Goal: Information Seeking & Learning: Find specific fact

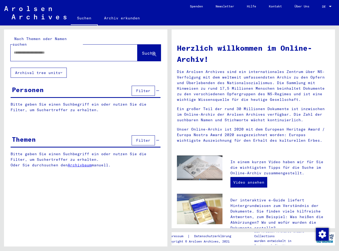
click at [35, 50] on input "text" at bounding box center [68, 53] width 108 height 6
type input "**********"
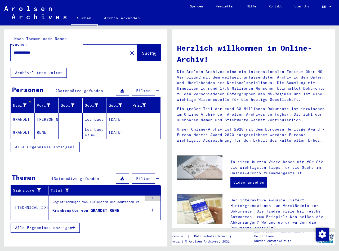
click at [117, 113] on mat-cell "[DATE]" at bounding box center [118, 119] width 24 height 13
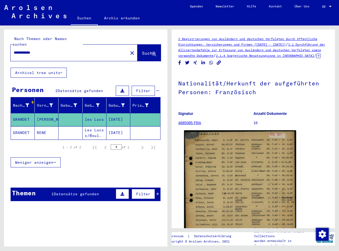
click at [219, 186] on img at bounding box center [240, 189] width 112 height 118
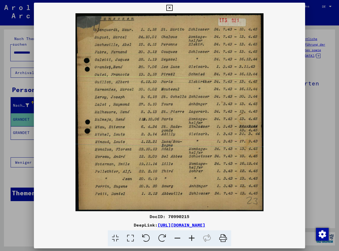
click at [9, 173] on div at bounding box center [169, 125] width 339 height 251
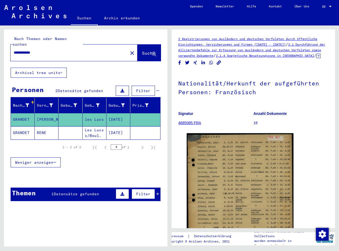
click at [20, 127] on mat-cell "GRANDET" at bounding box center [23, 132] width 24 height 13
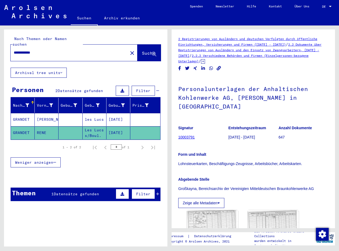
scroll to position [26, 0]
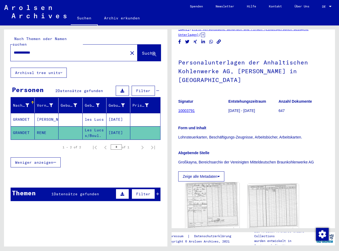
click at [222, 210] on img at bounding box center [212, 205] width 54 height 47
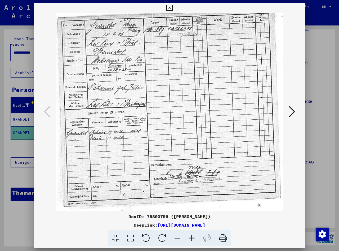
click at [190, 239] on icon at bounding box center [192, 238] width 14 height 16
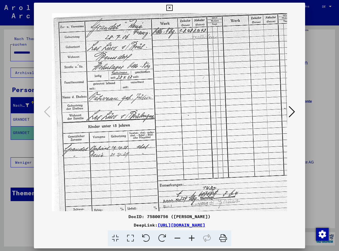
click at [190, 239] on icon at bounding box center [192, 238] width 14 height 16
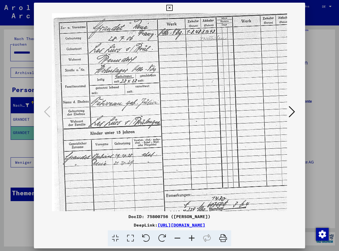
click at [190, 239] on icon at bounding box center [192, 238] width 14 height 16
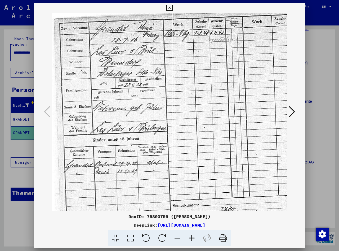
click at [190, 239] on icon at bounding box center [192, 238] width 14 height 16
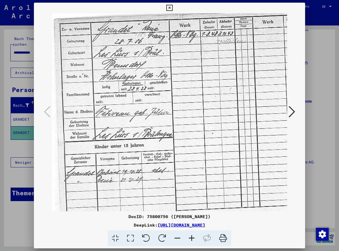
click at [190, 239] on icon at bounding box center [192, 238] width 14 height 16
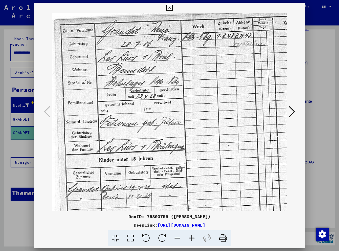
click at [190, 239] on icon at bounding box center [192, 238] width 14 height 16
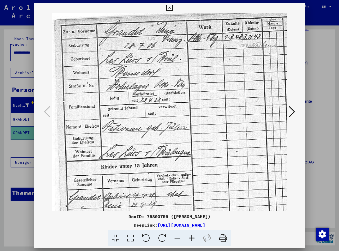
click at [190, 239] on icon at bounding box center [192, 238] width 14 height 16
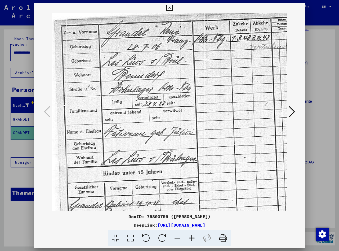
click at [190, 239] on icon at bounding box center [192, 238] width 14 height 16
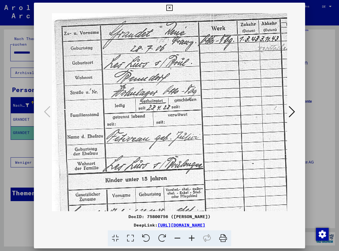
click at [190, 239] on icon at bounding box center [192, 238] width 14 height 16
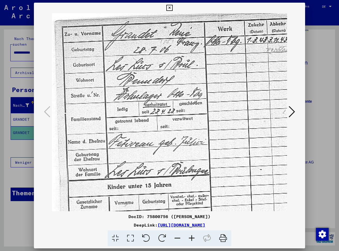
click at [190, 239] on icon at bounding box center [192, 238] width 14 height 16
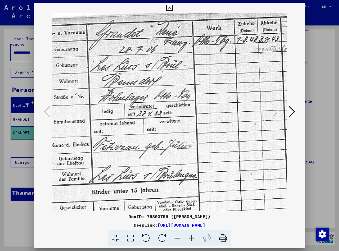
scroll to position [2, 18]
drag, startPoint x: 192, startPoint y: 135, endPoint x: 174, endPoint y: 137, distance: 18.1
click at [174, 137] on img at bounding box center [239, 190] width 410 height 356
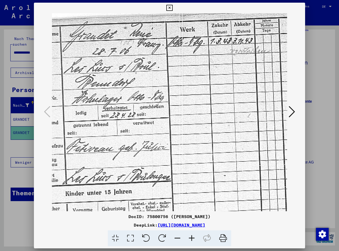
scroll to position [0, 44]
drag, startPoint x: 148, startPoint y: 155, endPoint x: 121, endPoint y: 164, distance: 28.1
click at [121, 164] on img at bounding box center [212, 191] width 410 height 356
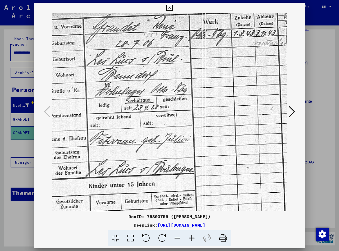
scroll to position [11, 0]
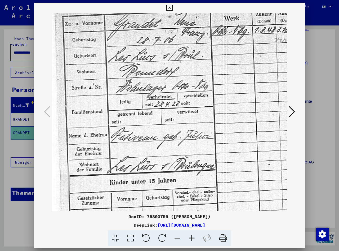
drag, startPoint x: 139, startPoint y: 119, endPoint x: 188, endPoint y: 108, distance: 50.0
click at [188, 108] on img at bounding box center [257, 180] width 410 height 356
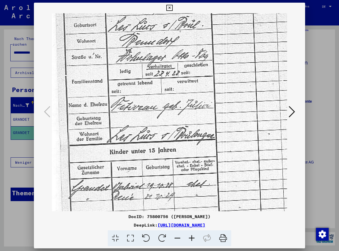
scroll to position [42, 0]
drag, startPoint x: 128, startPoint y: 152, endPoint x: 135, endPoint y: 121, distance: 31.5
click at [135, 121] on img at bounding box center [257, 149] width 410 height 356
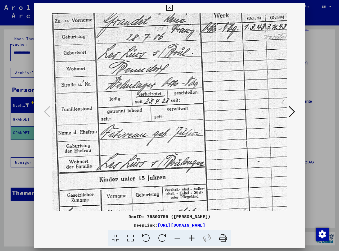
scroll to position [13, 11]
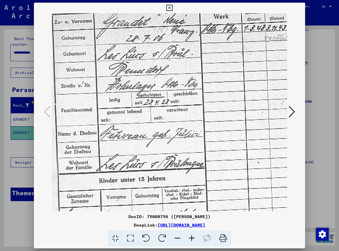
drag, startPoint x: 141, startPoint y: 148, endPoint x: 130, endPoint y: 177, distance: 30.7
click at [130, 177] on img at bounding box center [246, 178] width 410 height 356
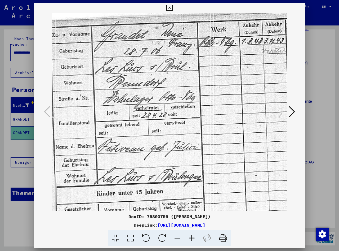
scroll to position [0, 13]
drag, startPoint x: 136, startPoint y: 137, endPoint x: 133, endPoint y: 151, distance: 14.3
click at [133, 151] on img at bounding box center [244, 191] width 410 height 356
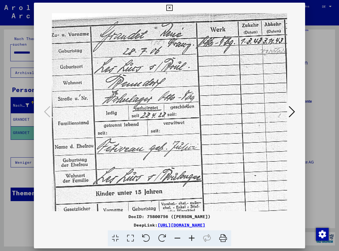
scroll to position [0, 14]
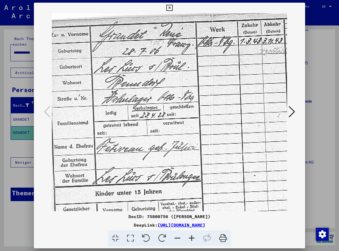
drag, startPoint x: 140, startPoint y: 127, endPoint x: 139, endPoint y: 134, distance: 7.0
click at [139, 134] on img at bounding box center [243, 191] width 410 height 356
click at [24, 172] on div at bounding box center [169, 125] width 339 height 251
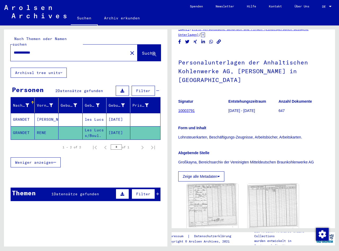
click at [118, 113] on mat-cell "[DATE]" at bounding box center [118, 119] width 24 height 13
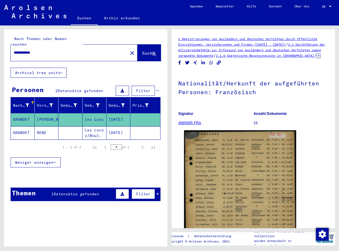
click at [192, 155] on img at bounding box center [240, 189] width 112 height 118
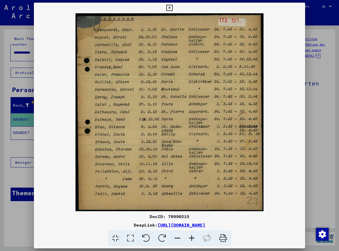
click at [185, 116] on img at bounding box center [169, 112] width 271 height 198
click at [198, 154] on img at bounding box center [169, 112] width 271 height 198
click at [317, 137] on div at bounding box center [169, 125] width 339 height 251
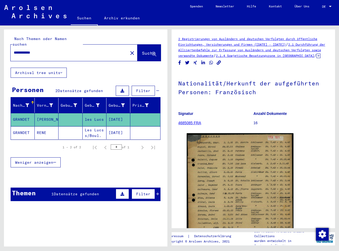
click at [119, 128] on mat-cell "[DATE]" at bounding box center [118, 132] width 24 height 13
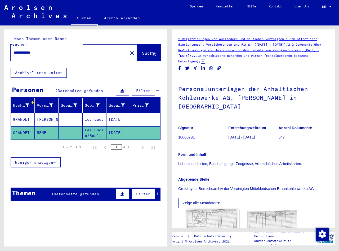
click at [212, 215] on img at bounding box center [212, 232] width 54 height 47
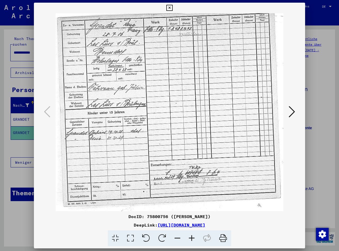
click at [191, 238] on icon at bounding box center [192, 238] width 14 height 16
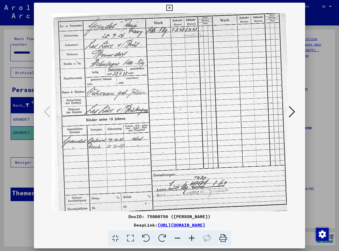
click at [191, 238] on icon at bounding box center [192, 238] width 14 height 16
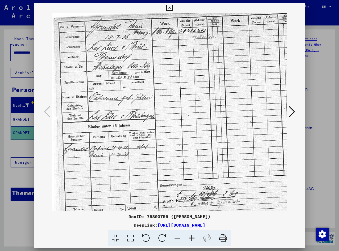
click at [191, 238] on icon at bounding box center [192, 238] width 14 height 16
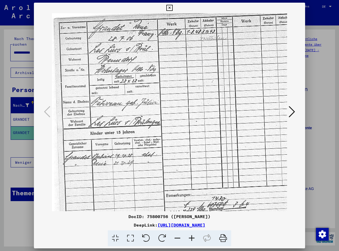
click at [191, 238] on icon at bounding box center [192, 238] width 14 height 16
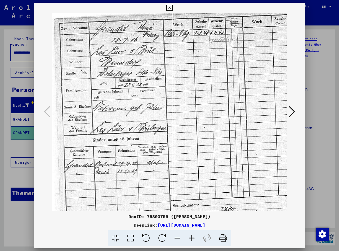
click at [190, 238] on icon at bounding box center [192, 238] width 14 height 16
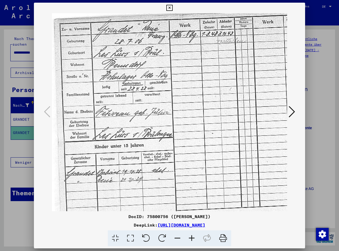
click at [190, 238] on icon at bounding box center [192, 238] width 14 height 16
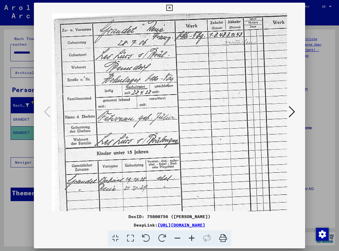
click at [190, 238] on icon at bounding box center [192, 238] width 14 height 16
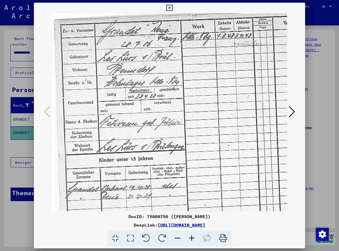
click at [190, 238] on icon at bounding box center [192, 238] width 14 height 16
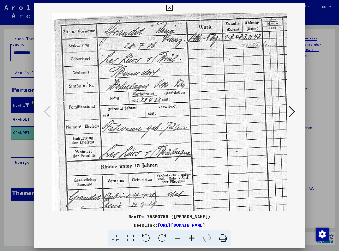
click at [190, 238] on icon at bounding box center [192, 238] width 14 height 16
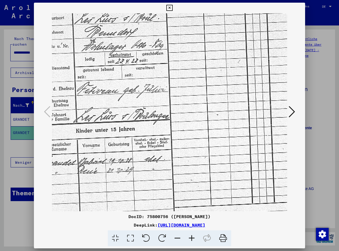
scroll to position [43, 27]
drag, startPoint x: 183, startPoint y: 171, endPoint x: 156, endPoint y: 128, distance: 50.8
click at [156, 128] on img at bounding box center [207, 128] width 365 height 317
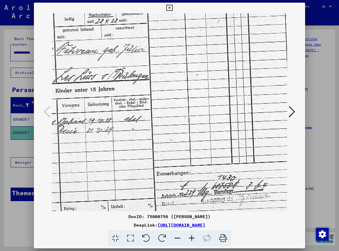
scroll to position [85, 48]
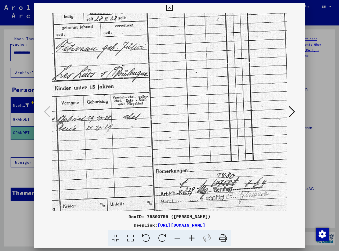
drag, startPoint x: 145, startPoint y: 157, endPoint x: 123, endPoint y: 115, distance: 47.1
click at [123, 115] on img at bounding box center [185, 86] width 365 height 317
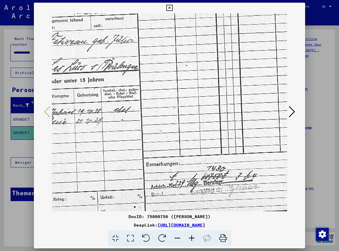
scroll to position [92, 58]
drag, startPoint x: 168, startPoint y: 151, endPoint x: 159, endPoint y: 144, distance: 12.1
click at [159, 144] on img at bounding box center [176, 79] width 365 height 317
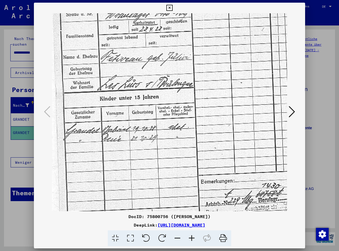
drag, startPoint x: 150, startPoint y: 169, endPoint x: 205, endPoint y: 187, distance: 57.5
click at [205, 187] on img at bounding box center [230, 97] width 365 height 317
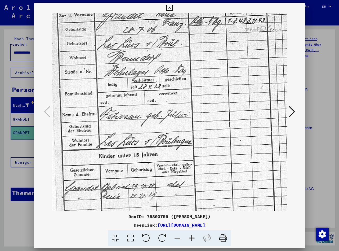
scroll to position [17, 5]
drag, startPoint x: 160, startPoint y: 120, endPoint x: 159, endPoint y: 178, distance: 57.7
click at [159, 178] on img at bounding box center [229, 154] width 365 height 317
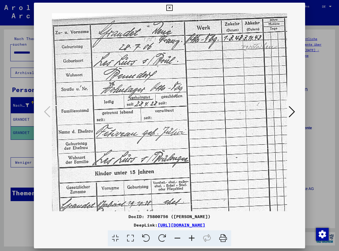
scroll to position [0, 9]
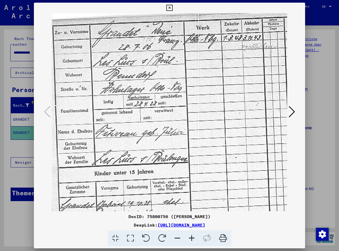
drag, startPoint x: 154, startPoint y: 114, endPoint x: 150, endPoint y: 135, distance: 21.3
click at [150, 135] on img at bounding box center [225, 171] width 365 height 317
click at [214, 103] on img at bounding box center [225, 171] width 365 height 317
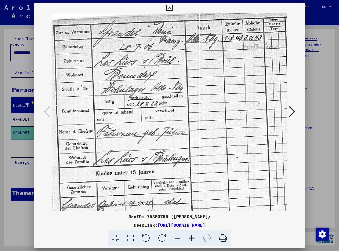
drag, startPoint x: 189, startPoint y: 106, endPoint x: 190, endPoint y: 127, distance: 20.7
click at [190, 127] on img at bounding box center [226, 171] width 365 height 317
click at [287, 112] on img at bounding box center [226, 171] width 365 height 317
click at [289, 114] on icon at bounding box center [292, 111] width 6 height 13
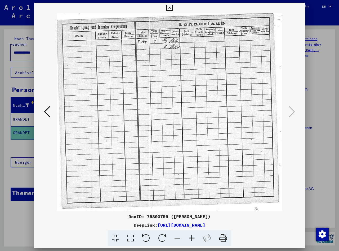
click at [193, 236] on icon at bounding box center [192, 238] width 14 height 16
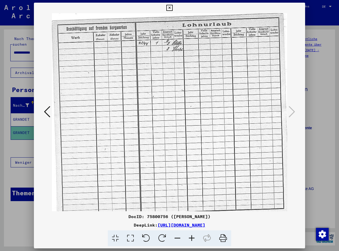
click at [192, 236] on icon at bounding box center [192, 238] width 14 height 16
click at [191, 236] on icon at bounding box center [192, 238] width 14 height 16
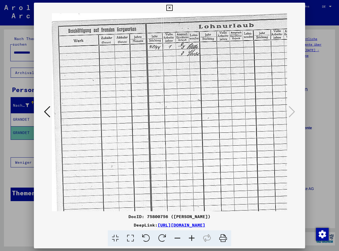
click at [191, 236] on icon at bounding box center [192, 238] width 14 height 16
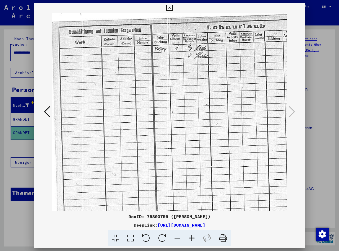
click at [190, 236] on icon at bounding box center [192, 238] width 14 height 16
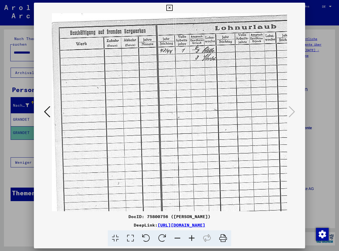
click at [190, 236] on icon at bounding box center [192, 238] width 14 height 16
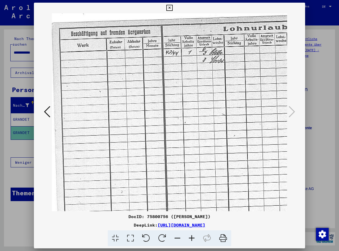
click at [189, 236] on icon at bounding box center [192, 238] width 14 height 16
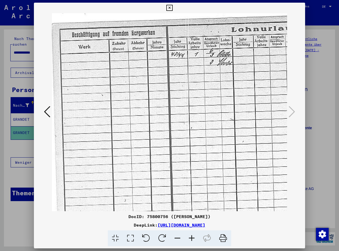
click at [188, 236] on icon at bounding box center [192, 238] width 14 height 16
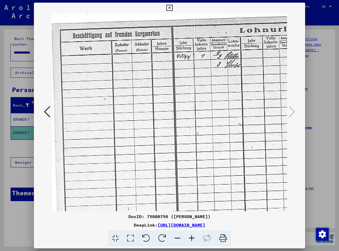
click at [188, 236] on icon at bounding box center [192, 238] width 14 height 16
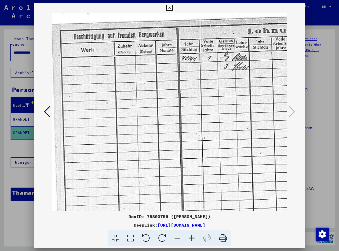
click at [188, 236] on icon at bounding box center [192, 238] width 14 height 16
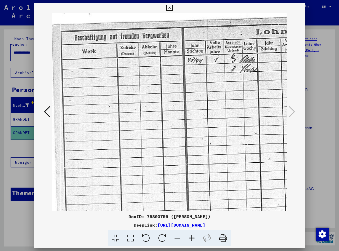
click at [188, 236] on icon at bounding box center [192, 238] width 14 height 16
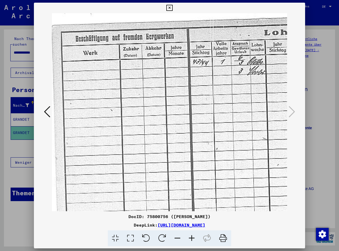
click at [188, 236] on icon at bounding box center [192, 238] width 14 height 16
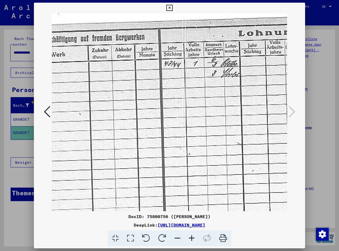
scroll to position [0, 34]
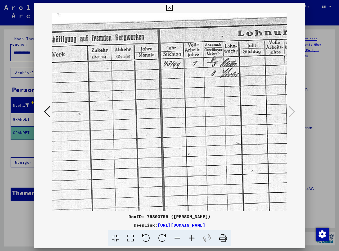
drag, startPoint x: 199, startPoint y: 136, endPoint x: 165, endPoint y: 138, distance: 34.5
click at [165, 138] on img at bounding box center [220, 191] width 407 height 356
click at [254, 108] on img at bounding box center [220, 191] width 407 height 356
click at [19, 173] on div at bounding box center [169, 125] width 339 height 251
